Goal: Understand process/instructions: Learn about a topic

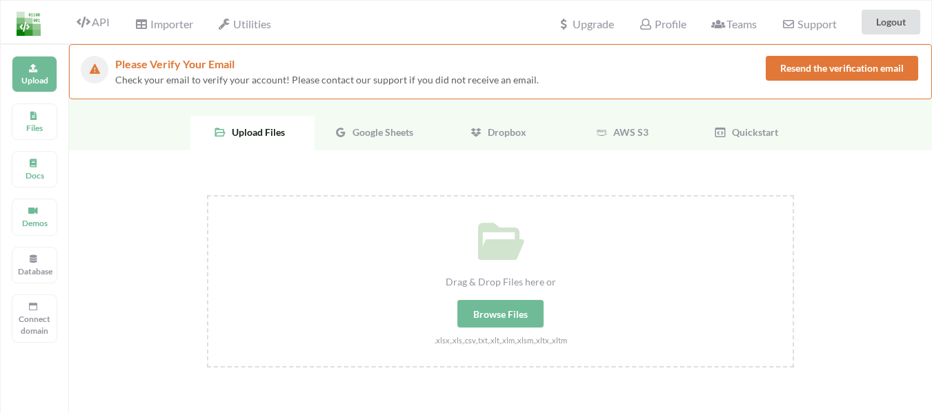
click at [353, 128] on span "Google Sheets" at bounding box center [380, 132] width 66 height 12
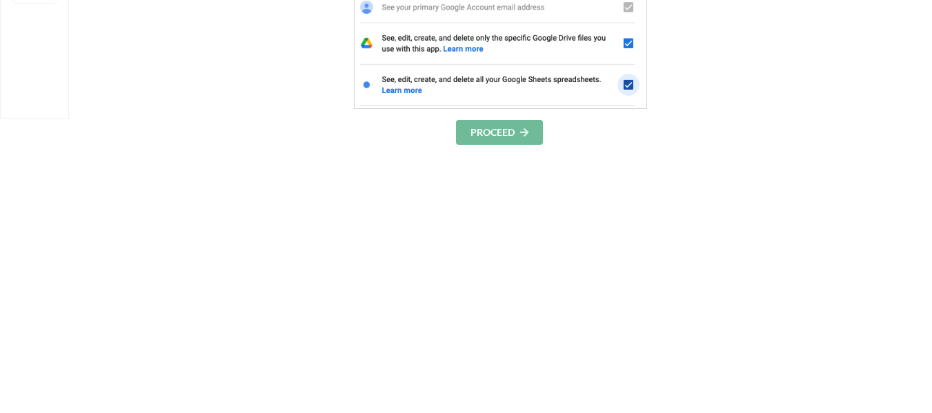
scroll to position [414, 0]
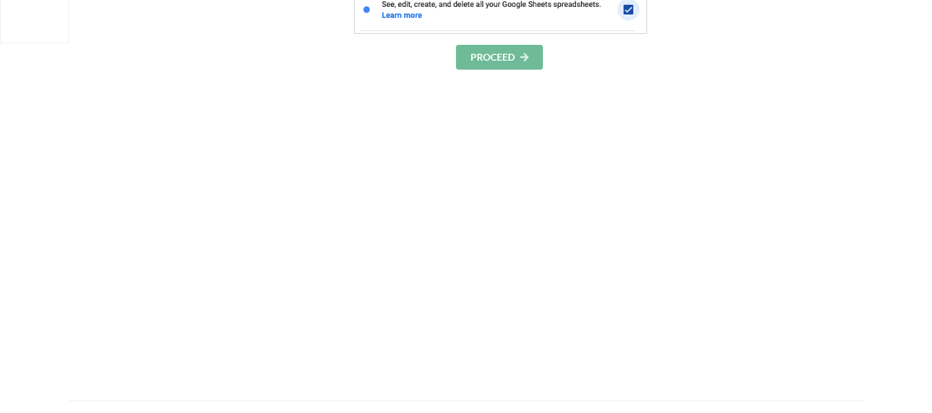
click at [507, 63] on button "PROCEED" at bounding box center [499, 57] width 87 height 25
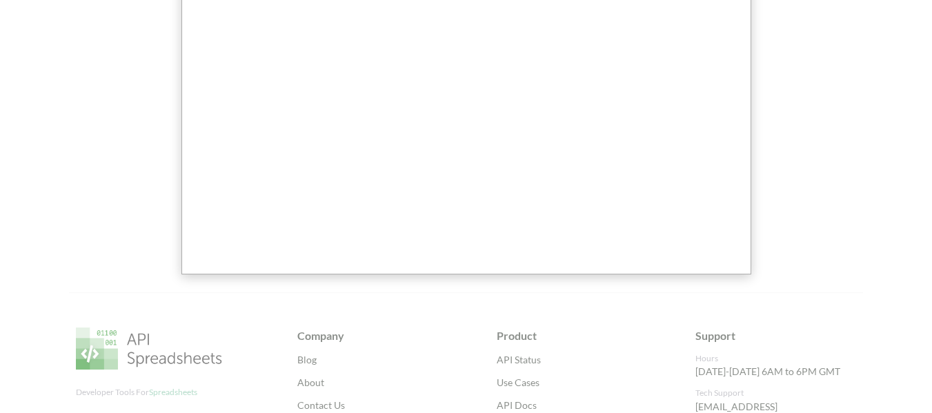
scroll to position [264, 0]
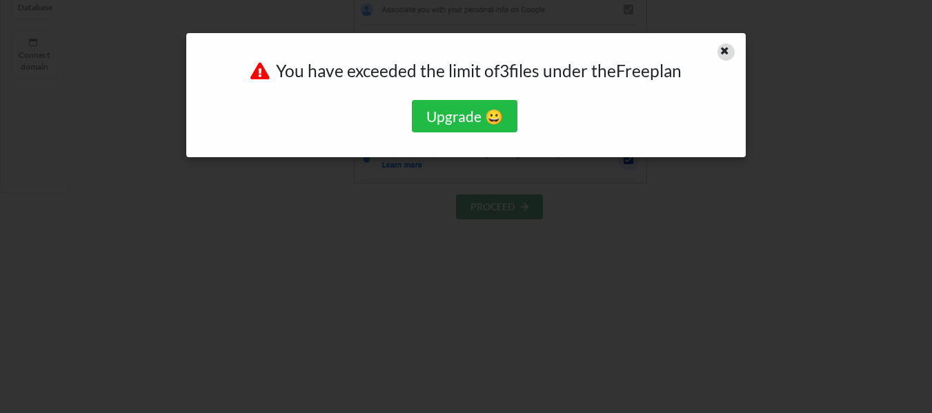
click at [729, 50] on icon at bounding box center [725, 49] width 12 height 10
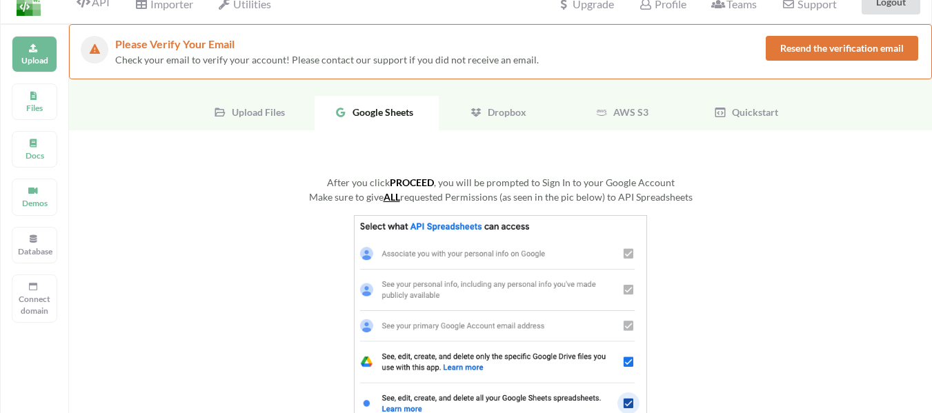
scroll to position [0, 0]
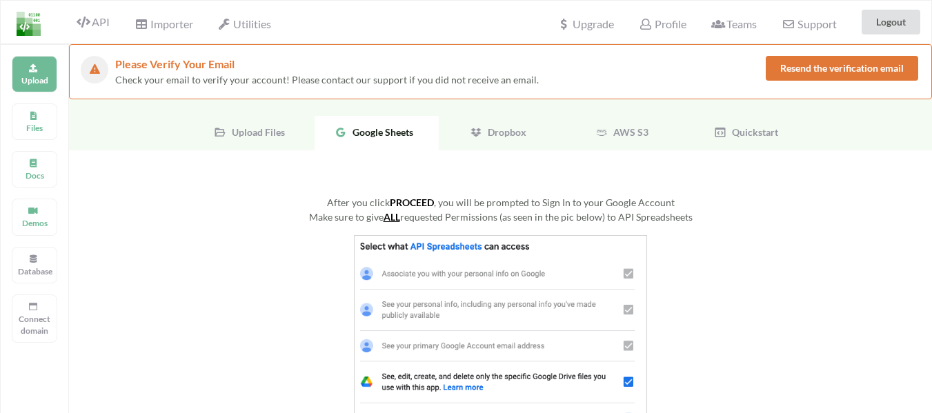
click at [259, 133] on span "Upload Files" at bounding box center [255, 132] width 59 height 12
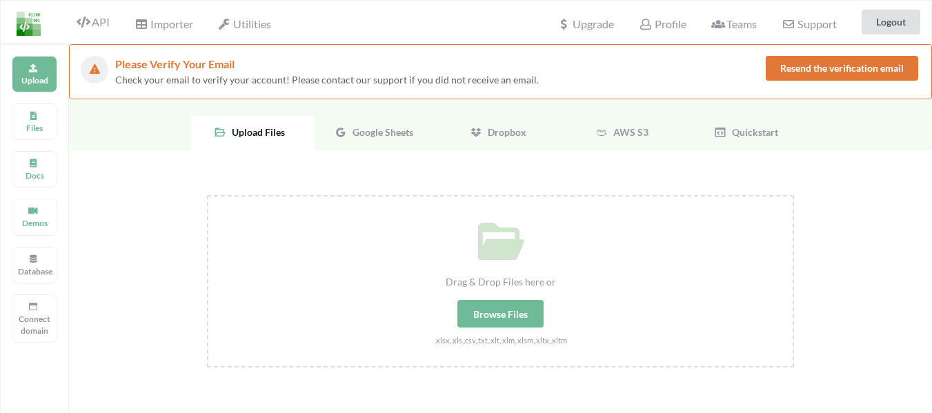
click at [519, 137] on span "Dropbox" at bounding box center [504, 132] width 44 height 12
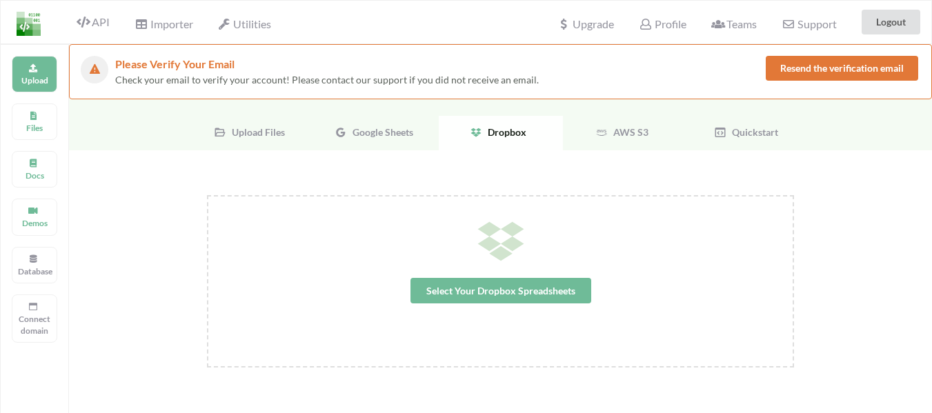
drag, startPoint x: 605, startPoint y: 128, endPoint x: 631, endPoint y: 130, distance: 25.6
click at [606, 128] on icon at bounding box center [602, 132] width 12 height 12
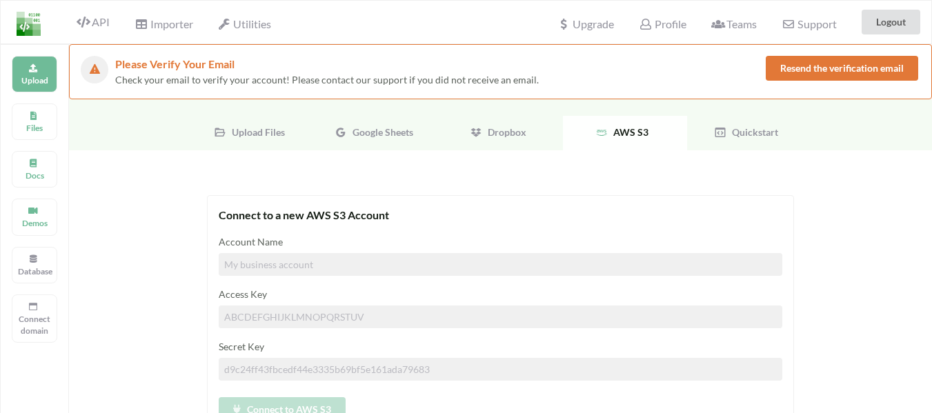
click at [750, 128] on span "Quickstart" at bounding box center [753, 132] width 52 height 12
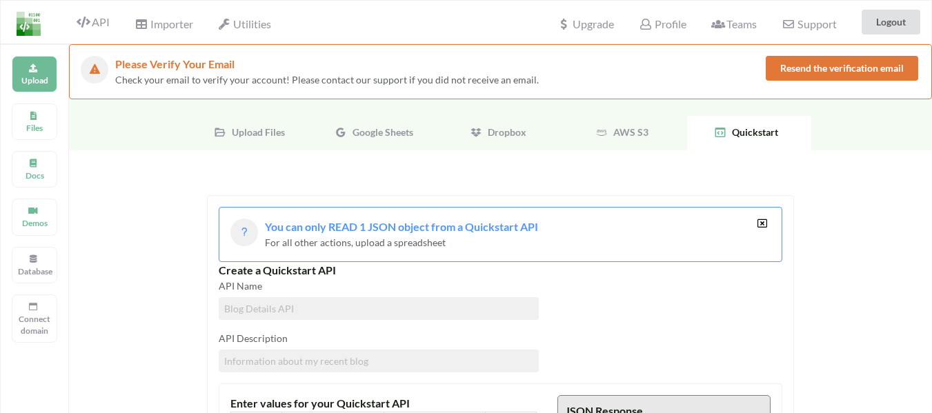
click at [628, 128] on span "AWS S3" at bounding box center [628, 132] width 41 height 12
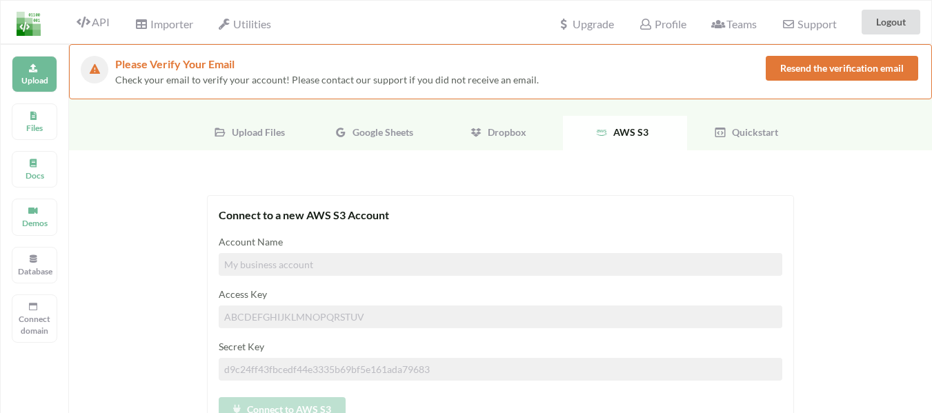
click at [504, 132] on span "Dropbox" at bounding box center [504, 132] width 44 height 12
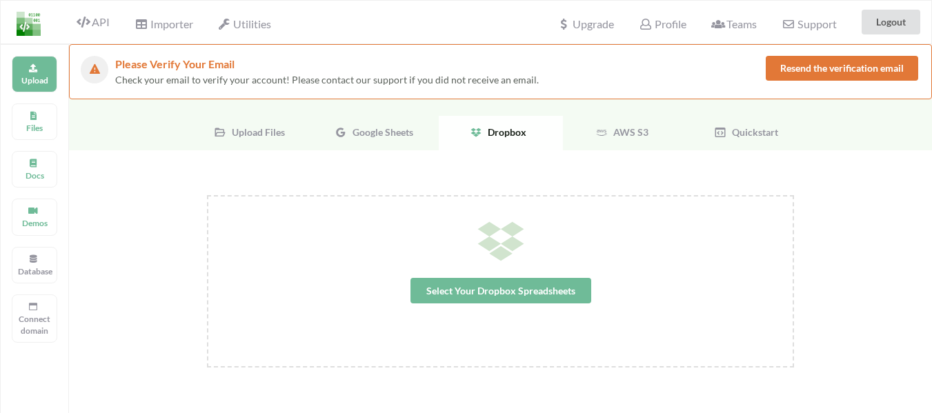
click at [382, 124] on div "Google Sheets" at bounding box center [377, 133] width 124 height 35
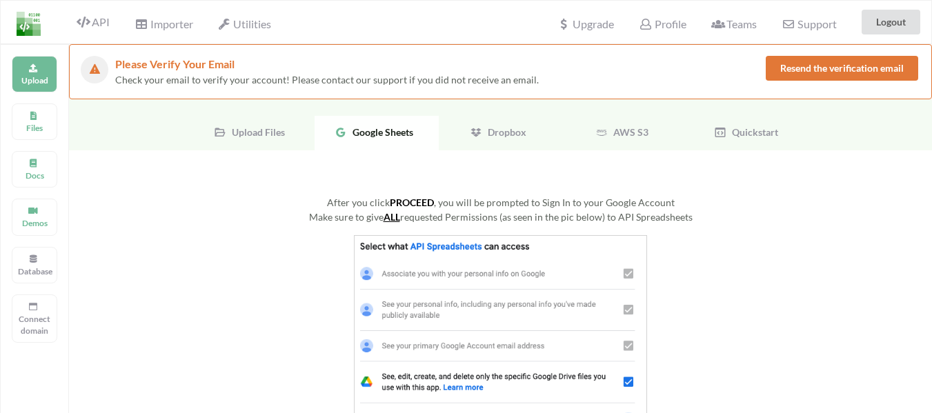
click at [235, 128] on span "Upload Files" at bounding box center [255, 132] width 59 height 12
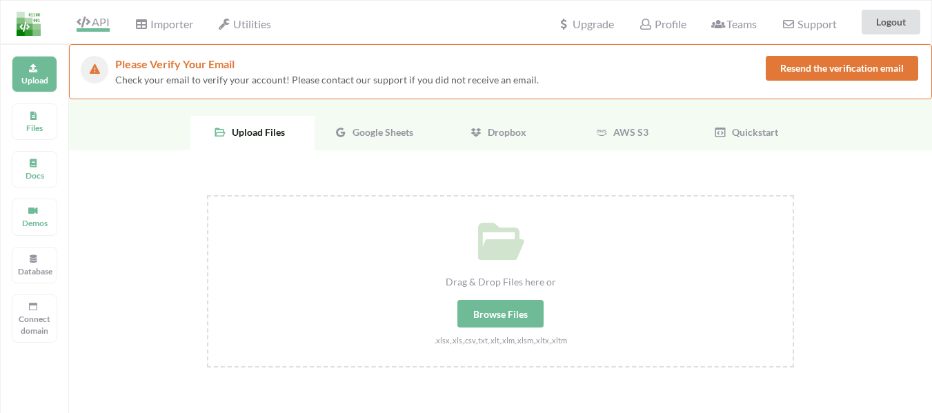
click at [105, 18] on span "API" at bounding box center [93, 23] width 33 height 17
click at [165, 23] on span "Importer" at bounding box center [164, 25] width 58 height 17
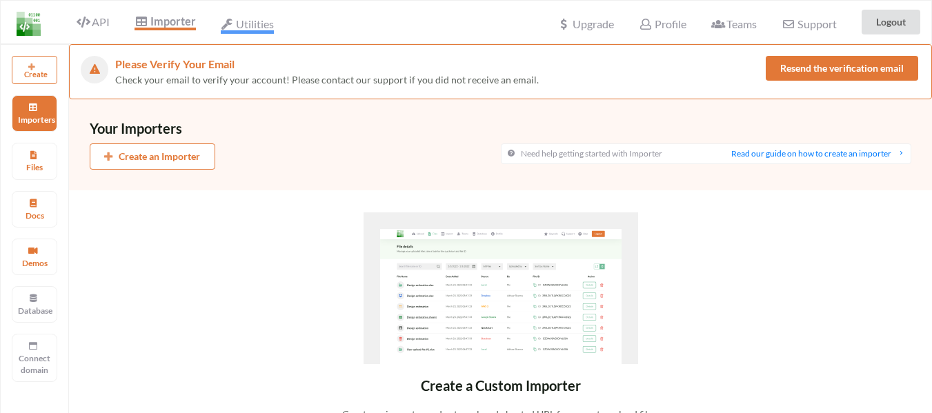
click at [273, 26] on span "Utilities" at bounding box center [247, 25] width 53 height 17
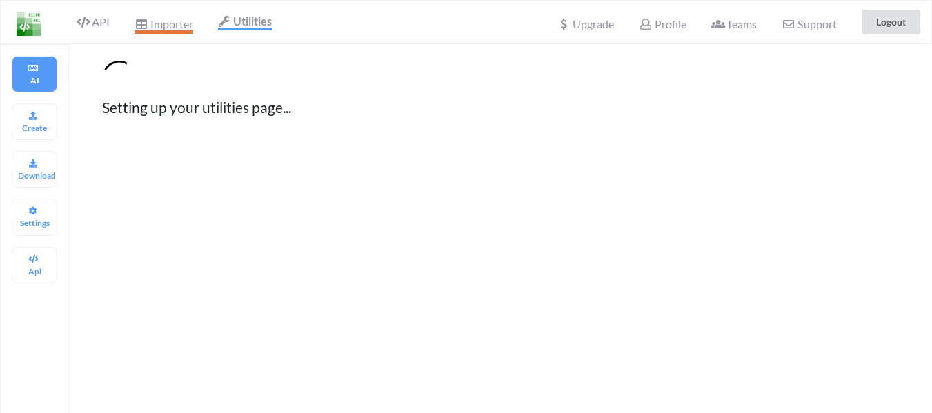
click at [168, 23] on span "Importer" at bounding box center [164, 25] width 58 height 17
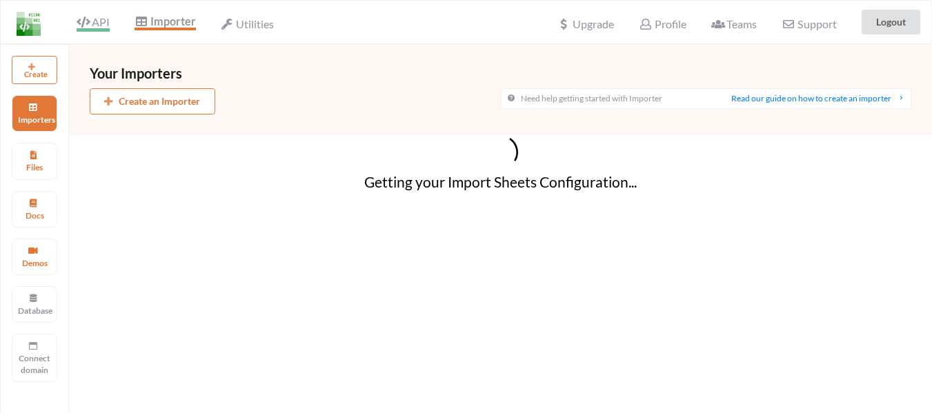
click at [92, 22] on span "API" at bounding box center [93, 23] width 33 height 17
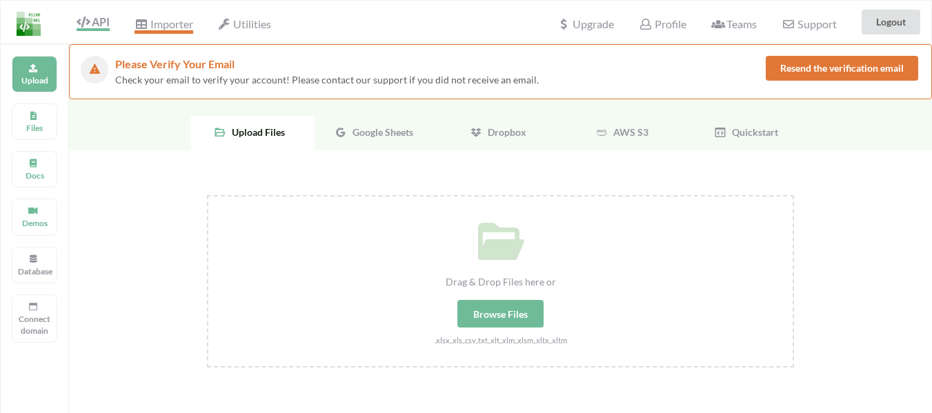
click at [159, 23] on span "Importer" at bounding box center [164, 25] width 58 height 17
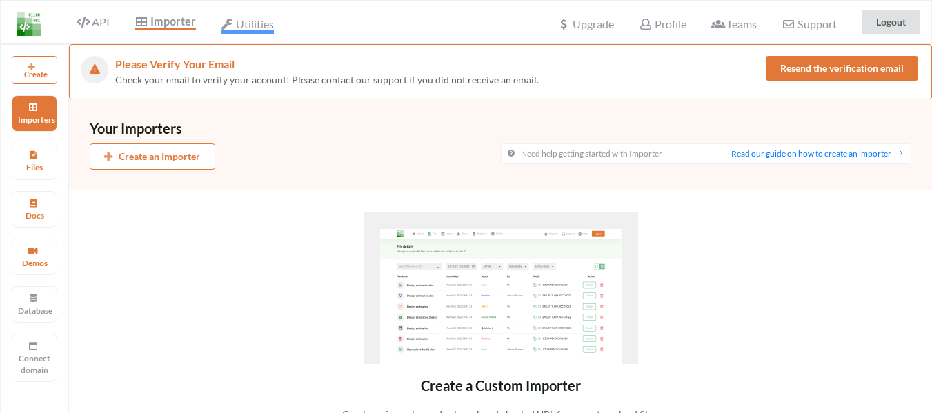
click at [239, 22] on span "Utilities" at bounding box center [247, 25] width 53 height 17
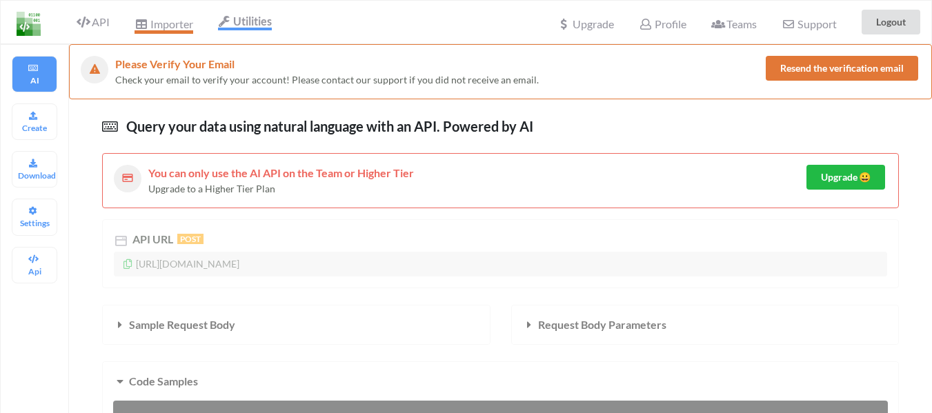
click at [159, 24] on span "Importer" at bounding box center [164, 25] width 58 height 17
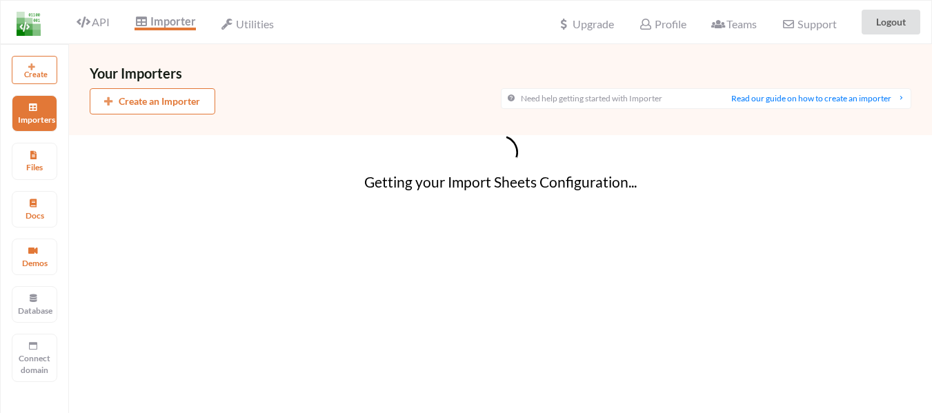
click at [72, 19] on span "API" at bounding box center [88, 22] width 44 height 11
